Goal: Information Seeking & Learning: Find specific page/section

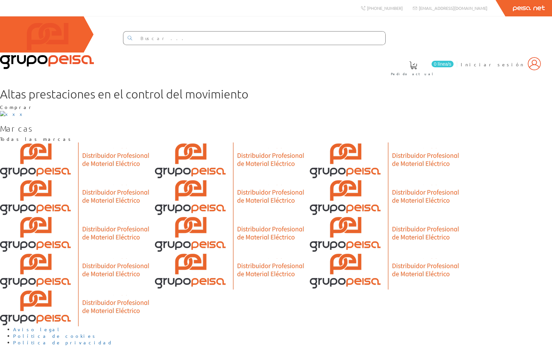
click at [320, 41] on input "text" at bounding box center [260, 37] width 249 height 13
click at [305, 35] on input "text" at bounding box center [260, 37] width 249 height 13
click at [303, 42] on input "text" at bounding box center [260, 37] width 249 height 13
type input "buffer"
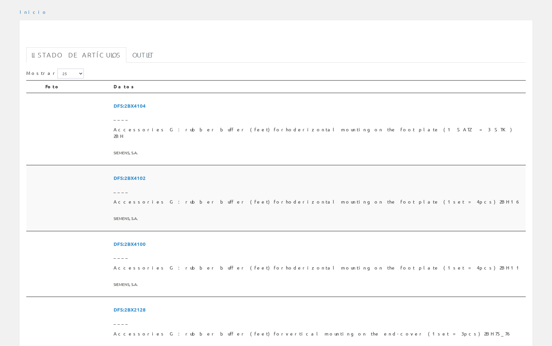
scroll to position [3, 0]
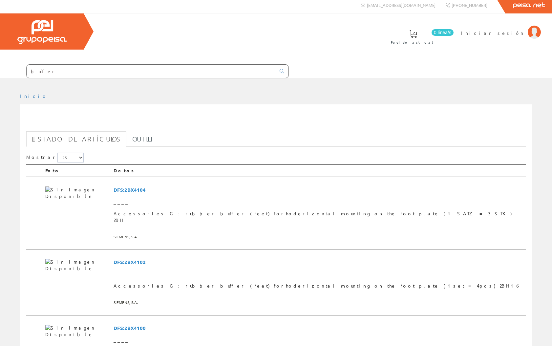
click at [154, 65] on input "buffer" at bounding box center [151, 71] width 249 height 13
click at [276, 65] on input "buffer" at bounding box center [151, 71] width 249 height 13
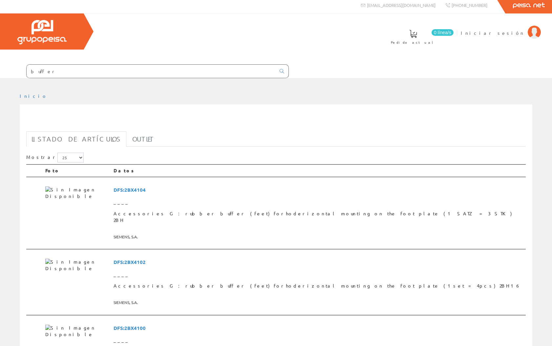
click at [276, 65] on input "buffer" at bounding box center [151, 71] width 249 height 13
click at [276, 78] on div at bounding box center [276, 83] width 552 height 10
click at [130, 131] on link "Outlet" at bounding box center [143, 138] width 32 height 15
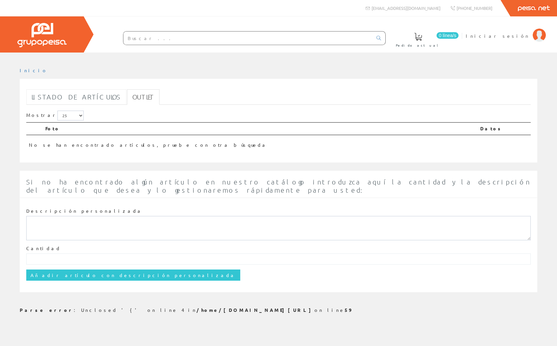
click at [61, 99] on link "Listado de artículos" at bounding box center [76, 96] width 100 height 15
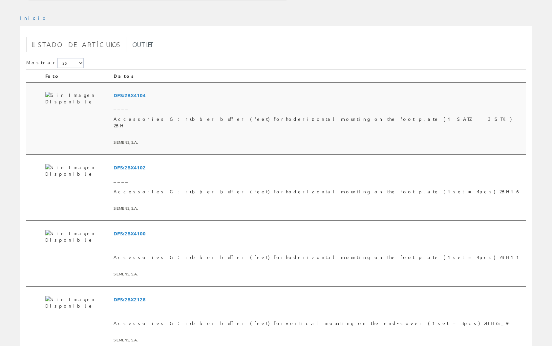
scroll to position [74, 0]
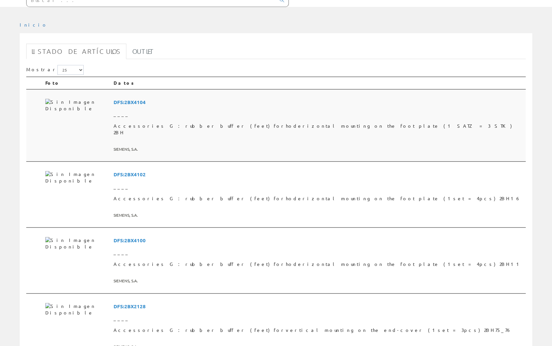
click at [197, 108] on span "____" at bounding box center [318, 114] width 409 height 12
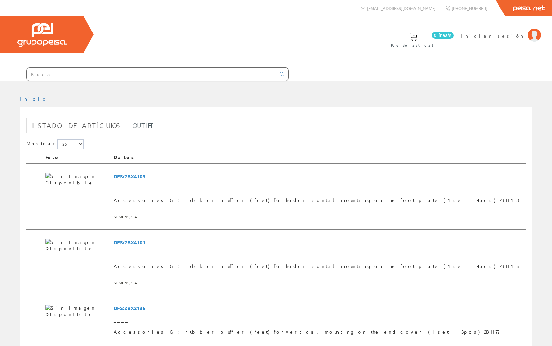
click at [158, 68] on input "text" at bounding box center [151, 74] width 249 height 13
type input "in"
click at [284, 72] on icon at bounding box center [282, 74] width 5 height 5
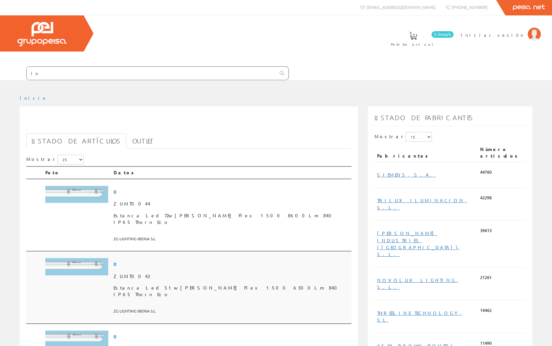
scroll to position [1, 0]
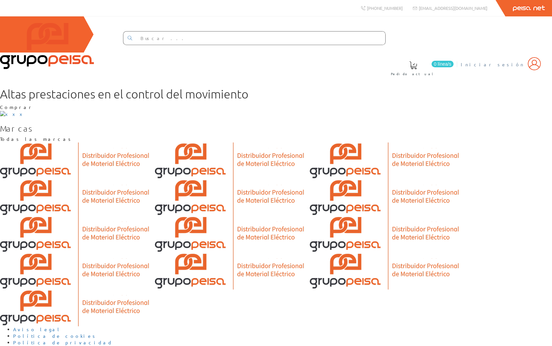
drag, startPoint x: 536, startPoint y: 39, endPoint x: 529, endPoint y: 39, distance: 6.3
click at [536, 57] on img at bounding box center [534, 63] width 13 height 13
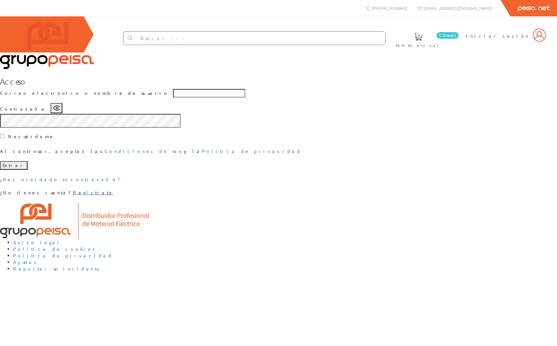
click at [114, 195] on link "Regístrate" at bounding box center [93, 192] width 41 height 6
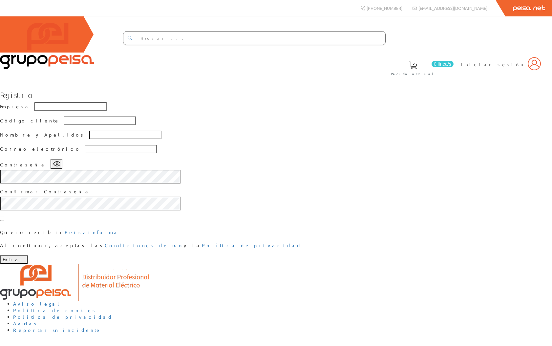
click at [211, 35] on input "text" at bounding box center [260, 37] width 249 height 13
type input "in"
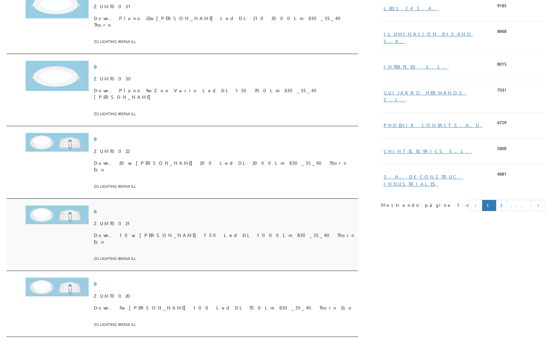
scroll to position [459, 0]
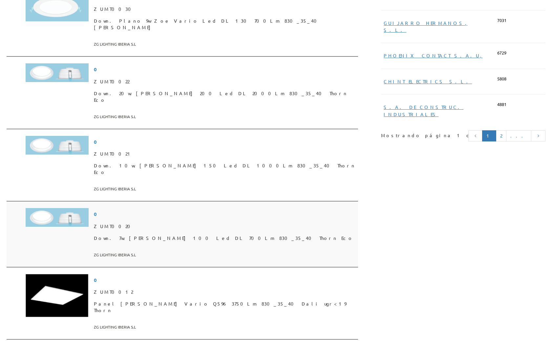
click at [136, 208] on span "0" at bounding box center [224, 214] width 261 height 12
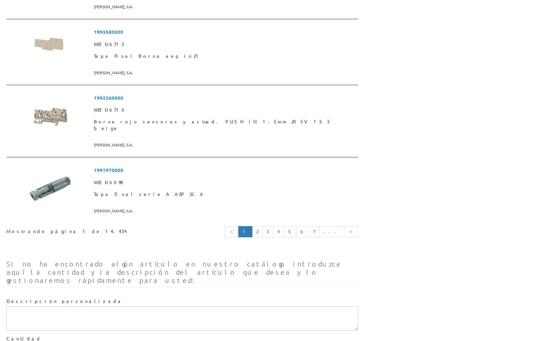
scroll to position [1645, 0]
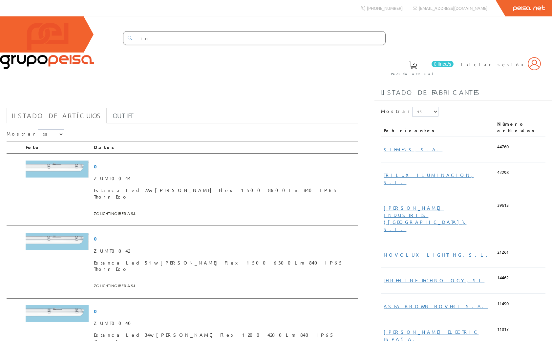
click at [494, 85] on div "Listado de fabricantes" at bounding box center [462, 93] width 177 height 16
click at [40, 129] on select "5 15 25 50" at bounding box center [51, 134] width 26 height 10
click at [412, 107] on select "5 15 25" at bounding box center [425, 112] width 26 height 10
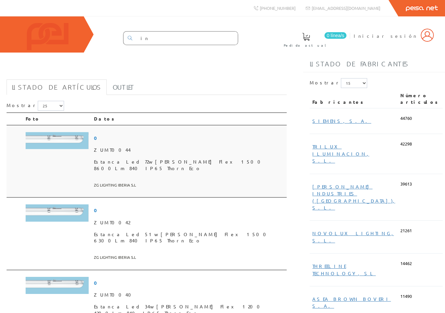
drag, startPoint x: 133, startPoint y: 109, endPoint x: 119, endPoint y: 140, distance: 34.3
click at [141, 38] on input "in" at bounding box center [186, 37] width 101 height 13
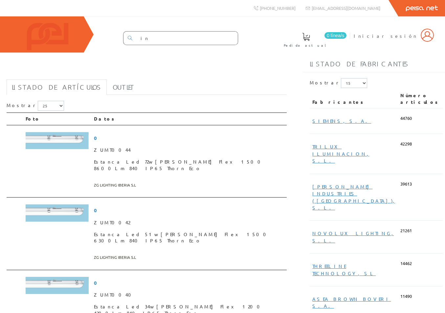
click at [310, 36] on span at bounding box center [306, 37] width 8 height 8
click at [310, 38] on span at bounding box center [306, 37] width 8 height 8
click at [145, 38] on input "in" at bounding box center [186, 37] width 101 height 13
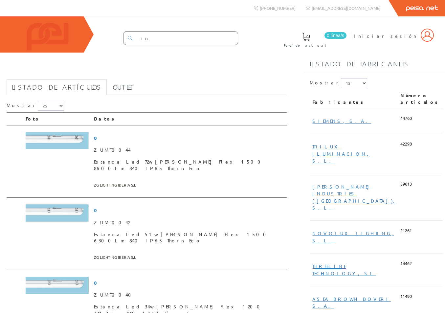
click at [156, 76] on h1 "in" at bounding box center [147, 69] width 280 height 13
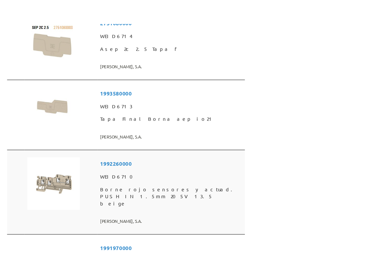
scroll to position [1671, 0]
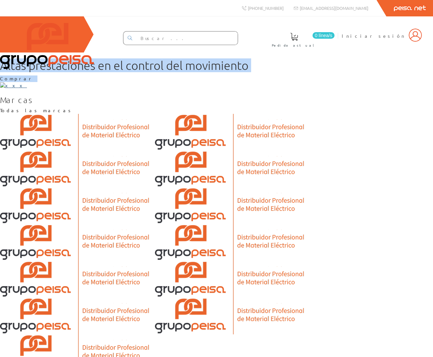
drag, startPoint x: 23, startPoint y: 115, endPoint x: 253, endPoint y: 160, distance: 234.3
click at [228, 89] on section "Altas prestaciones en el control del movimiento Comprar" at bounding box center [216, 74] width 433 height 30
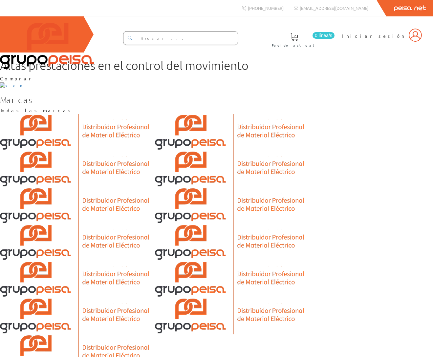
click at [157, 82] on div "Altas prestaciones en el control del movimiento Comprar" at bounding box center [216, 70] width 433 height 23
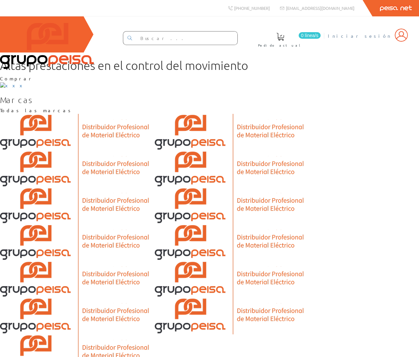
click at [403, 39] on img at bounding box center [401, 35] width 13 height 13
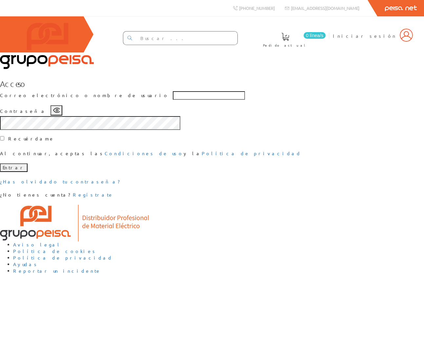
click at [173, 100] on input "text" at bounding box center [209, 95] width 72 height 9
click at [83, 172] on div "Acceso Correo electrónico o nombre de usuario Contraseña Recuérdame Al continua…" at bounding box center [212, 138] width 424 height 119
click at [60, 113] on icon "button" at bounding box center [56, 109] width 7 height 7
click at [343, 159] on div "Acceso Correo electrónico o nombre de usuario Contraseña Recuérdame Al continua…" at bounding box center [212, 138] width 424 height 119
click at [60, 113] on icon "button" at bounding box center [56, 109] width 7 height 7
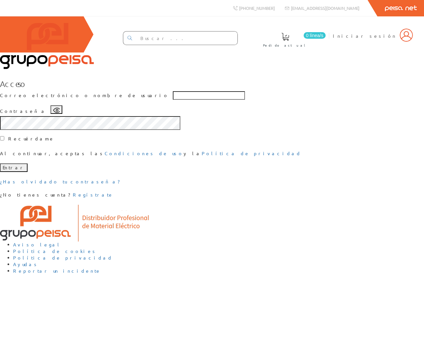
click at [339, 179] on div "Acceso Correo electrónico o nombre de usuario Contraseña Recuérdame Al continua…" at bounding box center [212, 138] width 424 height 119
click at [114, 197] on link "Regístrate" at bounding box center [93, 195] width 41 height 6
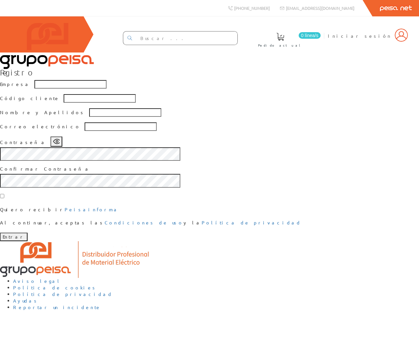
click at [226, 76] on h3 "Registro" at bounding box center [209, 72] width 419 height 9
click at [138, 41] on input "text" at bounding box center [186, 37] width 101 height 13
type input "in"
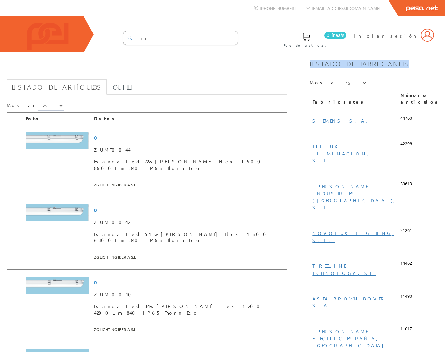
drag, startPoint x: 310, startPoint y: 76, endPoint x: 390, endPoint y: 74, distance: 79.7
click at [390, 72] on div "Listado de fabricantes" at bounding box center [374, 64] width 142 height 16
drag, startPoint x: 291, startPoint y: 96, endPoint x: 310, endPoint y: 110, distance: 22.8
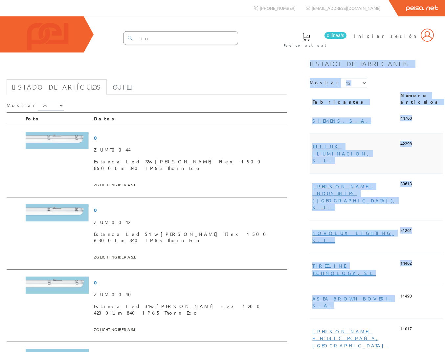
drag, startPoint x: 320, startPoint y: 76, endPoint x: 404, endPoint y: 149, distance: 111.1
click at [378, 259] on div "Listado de fabricantes Mostrar 5 15 25 Fabricantes Número artículos SIEMENS, S.…" at bounding box center [374, 345] width 142 height 587
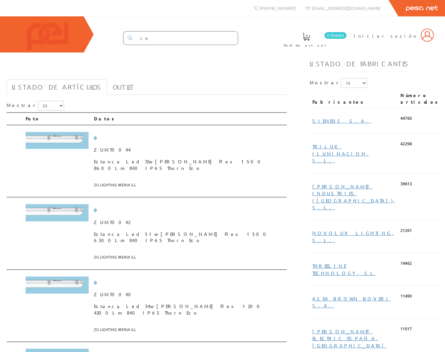
click at [412, 72] on div "Listado de fabricantes" at bounding box center [374, 64] width 142 height 16
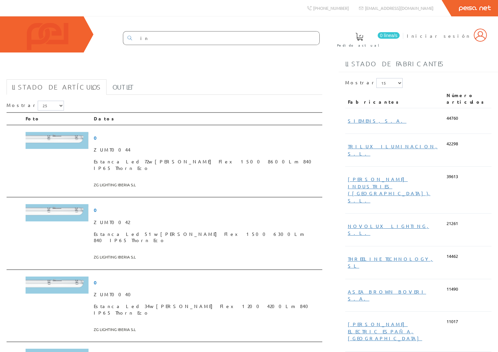
click at [132, 35] on div "in 0 línea/[GEOGRAPHIC_DATA] actual Iniciar sesión" at bounding box center [249, 34] width 498 height 36
click at [172, 38] on input "in" at bounding box center [227, 37] width 183 height 13
click at [387, 44] on div "0 línea/[GEOGRAPHIC_DATA] actual Iniciar sesión" at bounding box center [249, 34] width 498 height 36
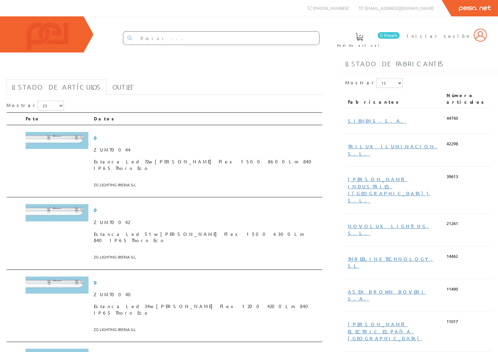
drag, startPoint x: 114, startPoint y: 37, endPoint x: 73, endPoint y: 69, distance: 51.9
click at [114, 37] on div "0 línea/[GEOGRAPHIC_DATA] actual Iniciar sesión" at bounding box center [249, 34] width 498 height 36
drag, startPoint x: 430, startPoint y: 73, endPoint x: 307, endPoint y: 74, distance: 122.7
click at [342, 72] on div "Listado de fabricantes" at bounding box center [418, 64] width 159 height 16
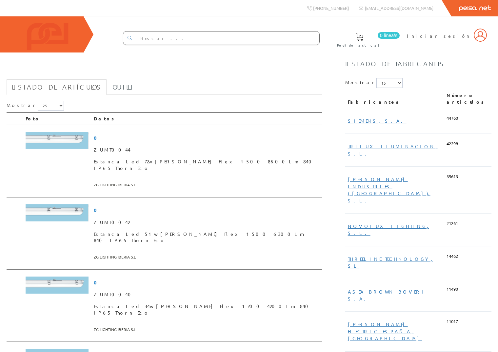
click at [177, 76] on h1 "in" at bounding box center [165, 69] width 316 height 13
click at [290, 76] on h1 "in" at bounding box center [164, 69] width 314 height 13
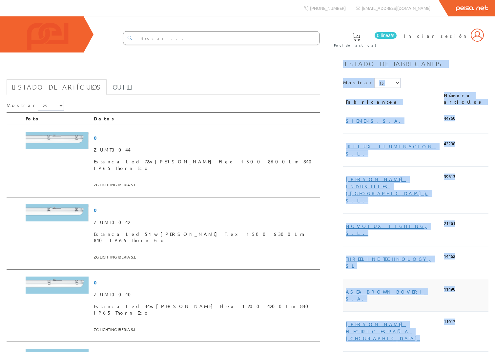
drag, startPoint x: 340, startPoint y: 76, endPoint x: 427, endPoint y: 258, distance: 202.2
click at [424, 317] on div "Listado de fabricantes Mostrar 5 15 25 Fabricantes Número artículos SIEMENS, S.…" at bounding box center [416, 332] width 158 height 561
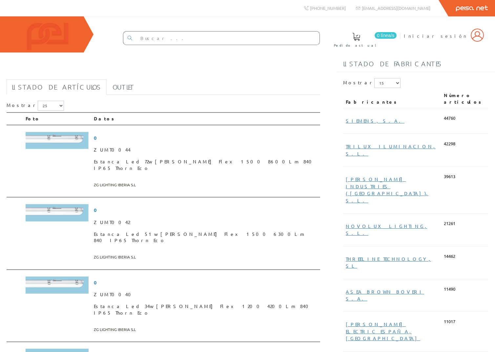
click at [448, 72] on div "Listado de fabricantes" at bounding box center [416, 64] width 158 height 16
drag, startPoint x: 355, startPoint y: 77, endPoint x: 340, endPoint y: 77, distance: 15.1
click at [340, 72] on div "Listado de fabricantes" at bounding box center [416, 64] width 158 height 16
drag, startPoint x: 334, startPoint y: 70, endPoint x: 422, endPoint y: 75, distance: 88.1
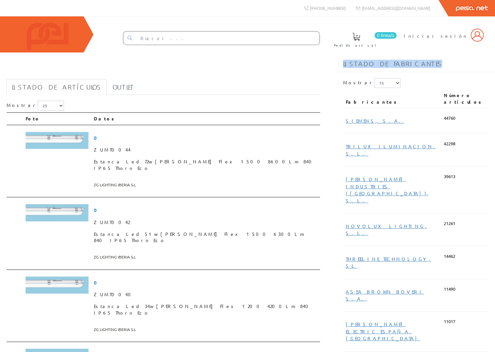
click at [422, 75] on div "Listado de fabricantes Mostrar 5 15 25 Fabricantes Número artículos SIEMENS, S.…" at bounding box center [416, 337] width 168 height 570
drag, startPoint x: 423, startPoint y: 73, endPoint x: 420, endPoint y: 73, distance: 3.3
click at [422, 72] on div "Listado de fabricantes" at bounding box center [416, 64] width 158 height 16
drag, startPoint x: 337, startPoint y: 75, endPoint x: 437, endPoint y: 72, distance: 100.1
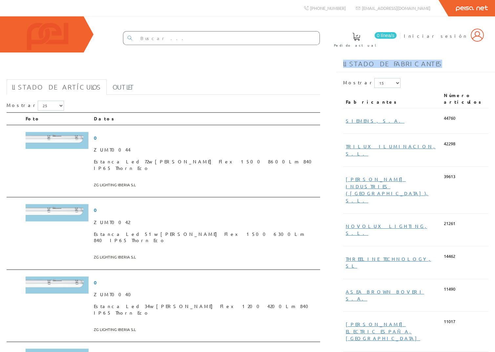
click at [437, 72] on div "Listado de fabricantes" at bounding box center [416, 64] width 158 height 16
click at [188, 37] on input "text" at bounding box center [227, 37] width 183 height 13
drag, startPoint x: 413, startPoint y: 46, endPoint x: 309, endPoint y: 48, distance: 104.0
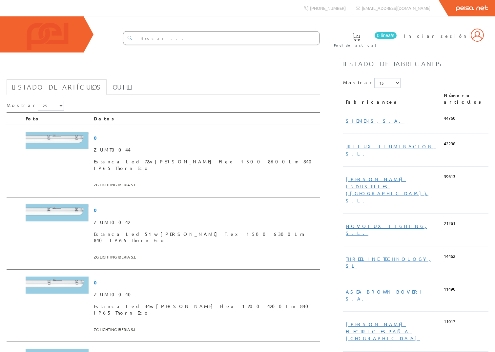
click at [413, 46] on div "0 línea/[GEOGRAPHIC_DATA] actual Iniciar sesión" at bounding box center [247, 34] width 495 height 36
